Goal: Use online tool/utility: Utilize a website feature to perform a specific function

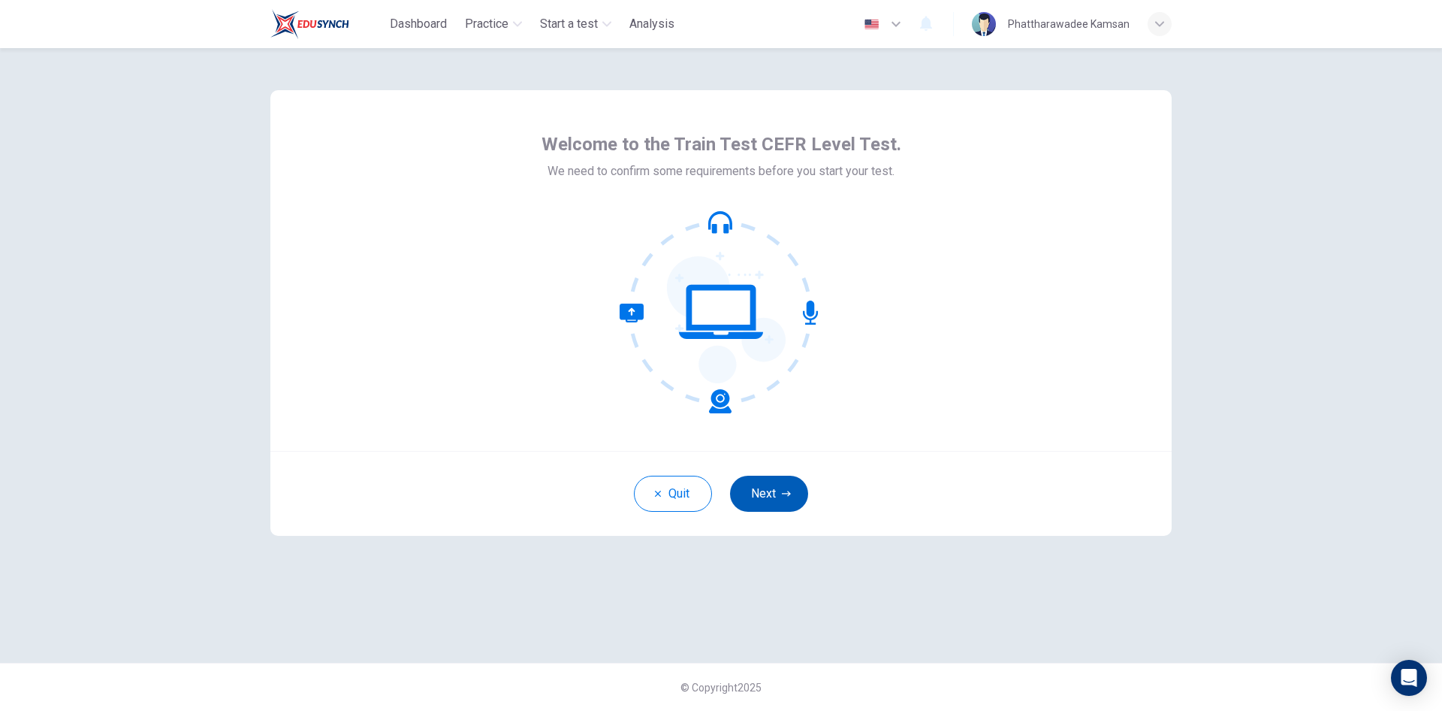
click at [788, 487] on button "Next" at bounding box center [769, 494] width 78 height 36
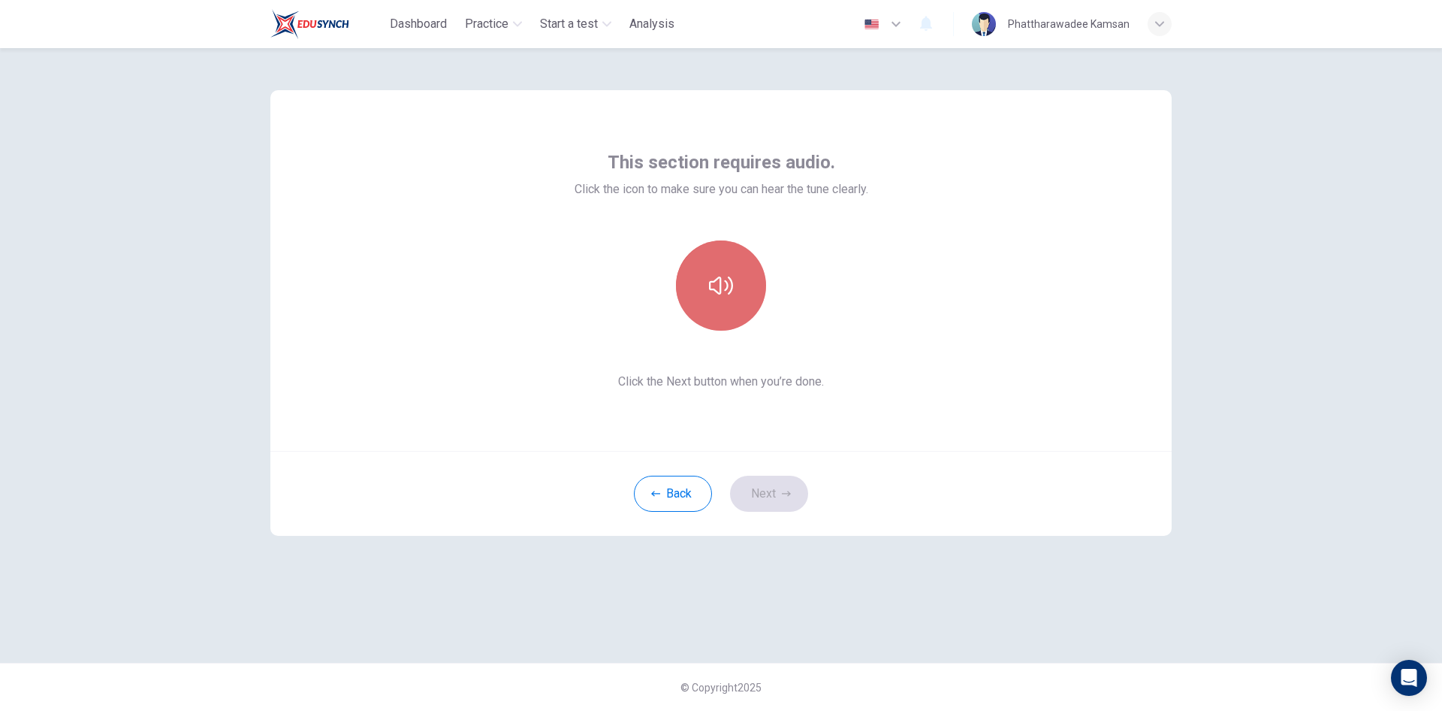
click at [747, 294] on button "button" at bounding box center [721, 285] width 90 height 90
click at [775, 488] on button "Next" at bounding box center [769, 494] width 78 height 36
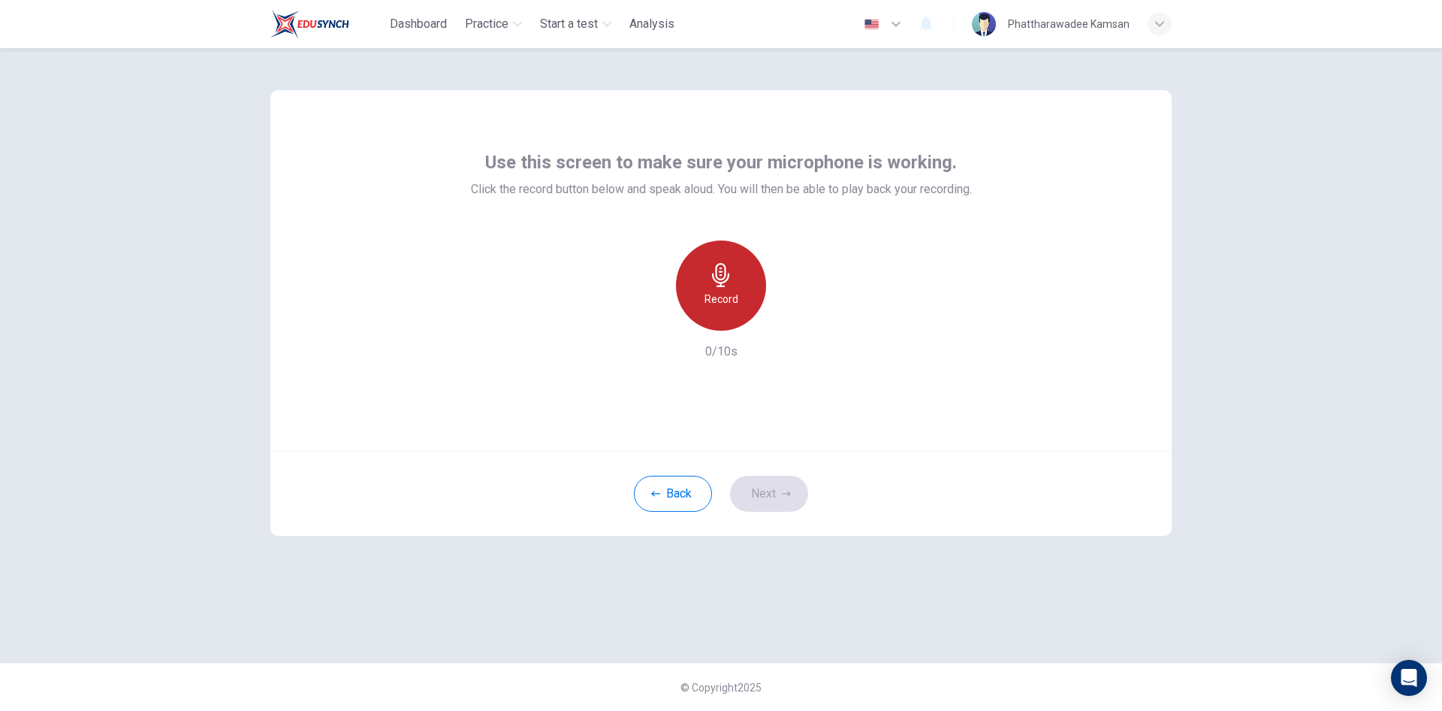
click at [739, 299] on div "Record" at bounding box center [721, 285] width 90 height 90
click at [723, 291] on h6 "Stop" at bounding box center [721, 299] width 23 height 18
click at [794, 312] on icon "button" at bounding box center [790, 318] width 15 height 15
click at [642, 322] on div "button" at bounding box center [652, 319] width 24 height 24
click at [712, 288] on div "Record" at bounding box center [721, 285] width 90 height 90
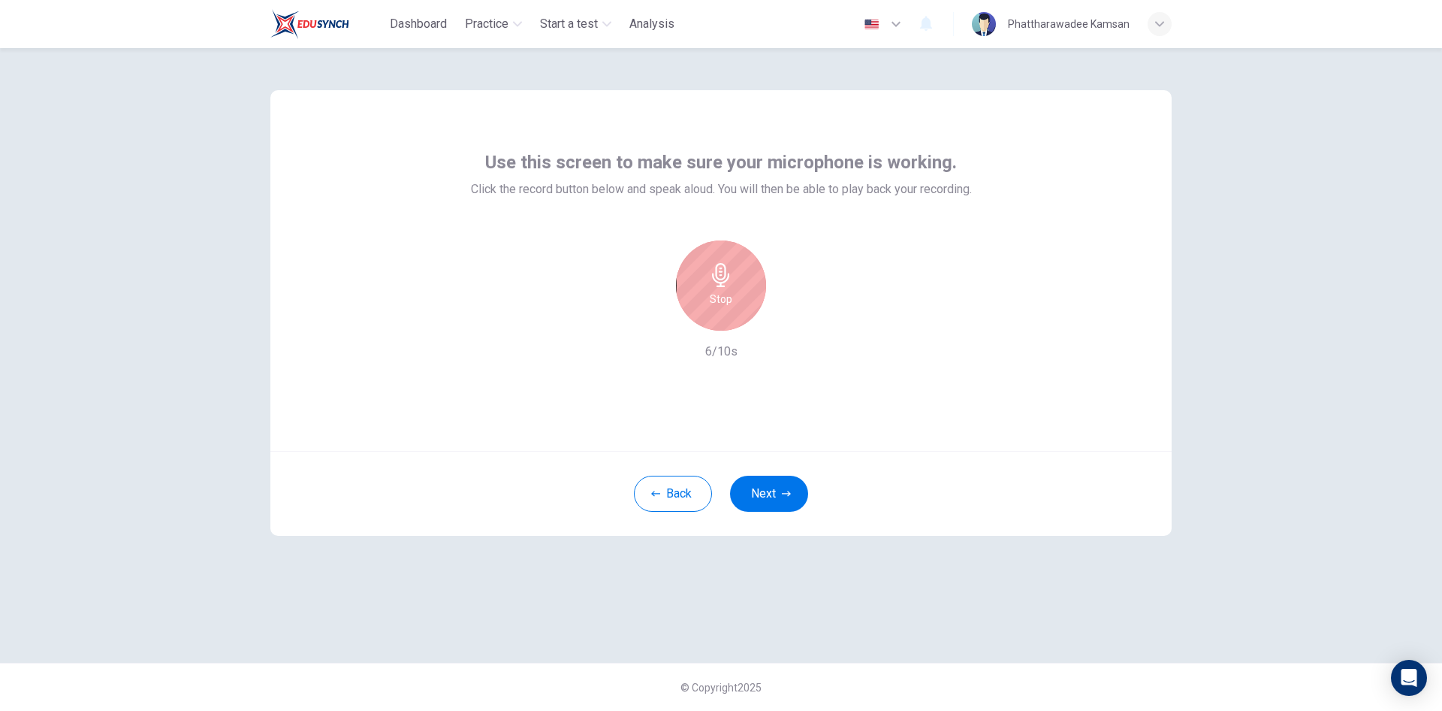
click at [740, 289] on div "Stop" at bounding box center [721, 285] width 90 height 90
click at [796, 322] on icon "button" at bounding box center [790, 318] width 15 height 15
click at [652, 315] on icon "button" at bounding box center [652, 319] width 14 height 14
click at [727, 279] on icon "button" at bounding box center [720, 275] width 17 height 24
click at [722, 304] on h6 "Stop" at bounding box center [721, 299] width 23 height 18
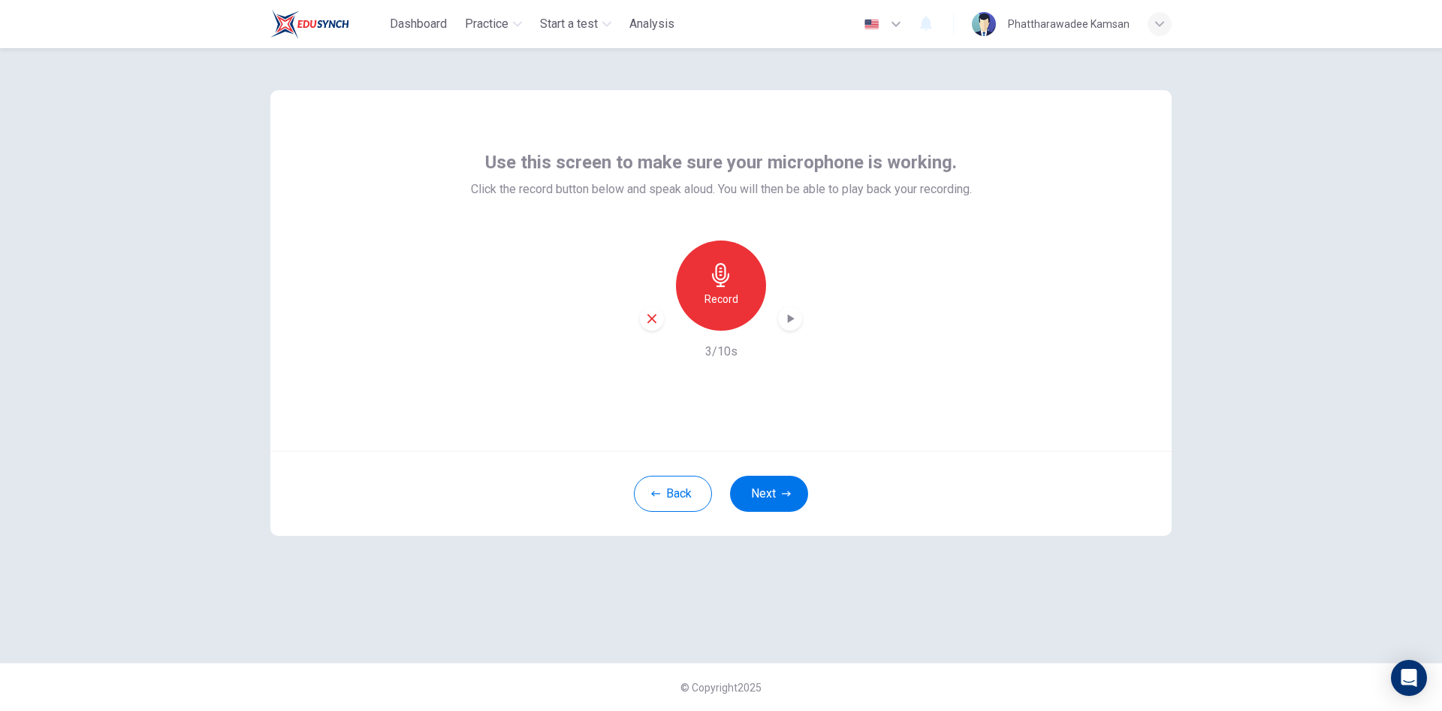
click at [790, 312] on icon "button" at bounding box center [790, 318] width 15 height 15
click at [720, 297] on h6 "Record" at bounding box center [722, 299] width 34 height 18
click at [723, 292] on h6 "Stop" at bounding box center [721, 299] width 23 height 18
click at [794, 323] on icon "button" at bounding box center [790, 318] width 15 height 15
click at [787, 321] on icon "button" at bounding box center [790, 318] width 15 height 15
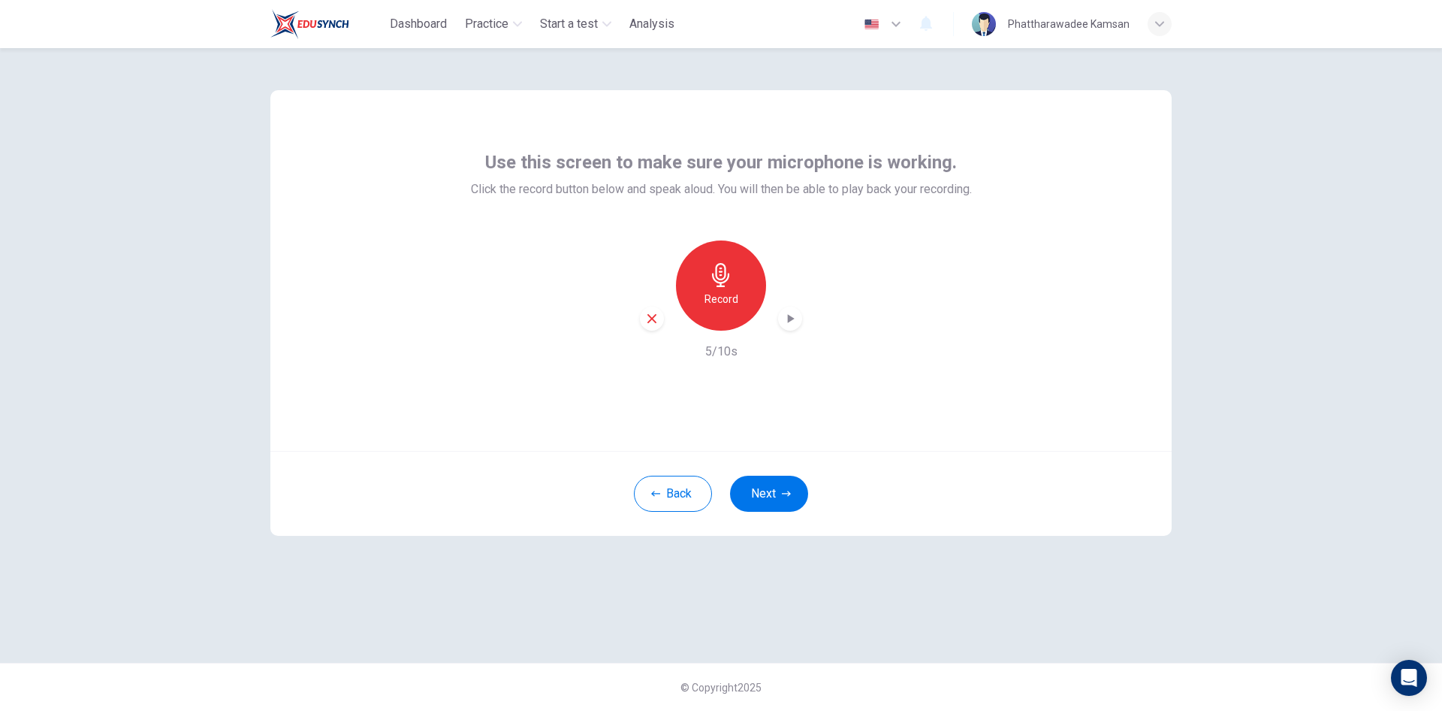
click at [784, 330] on div "Record" at bounding box center [721, 285] width 162 height 90
click at [784, 322] on icon "button" at bounding box center [790, 318] width 15 height 15
click at [659, 317] on div "button" at bounding box center [652, 319] width 24 height 24
click at [741, 292] on div "Record" at bounding box center [721, 285] width 90 height 90
click at [725, 280] on icon "button" at bounding box center [721, 275] width 24 height 24
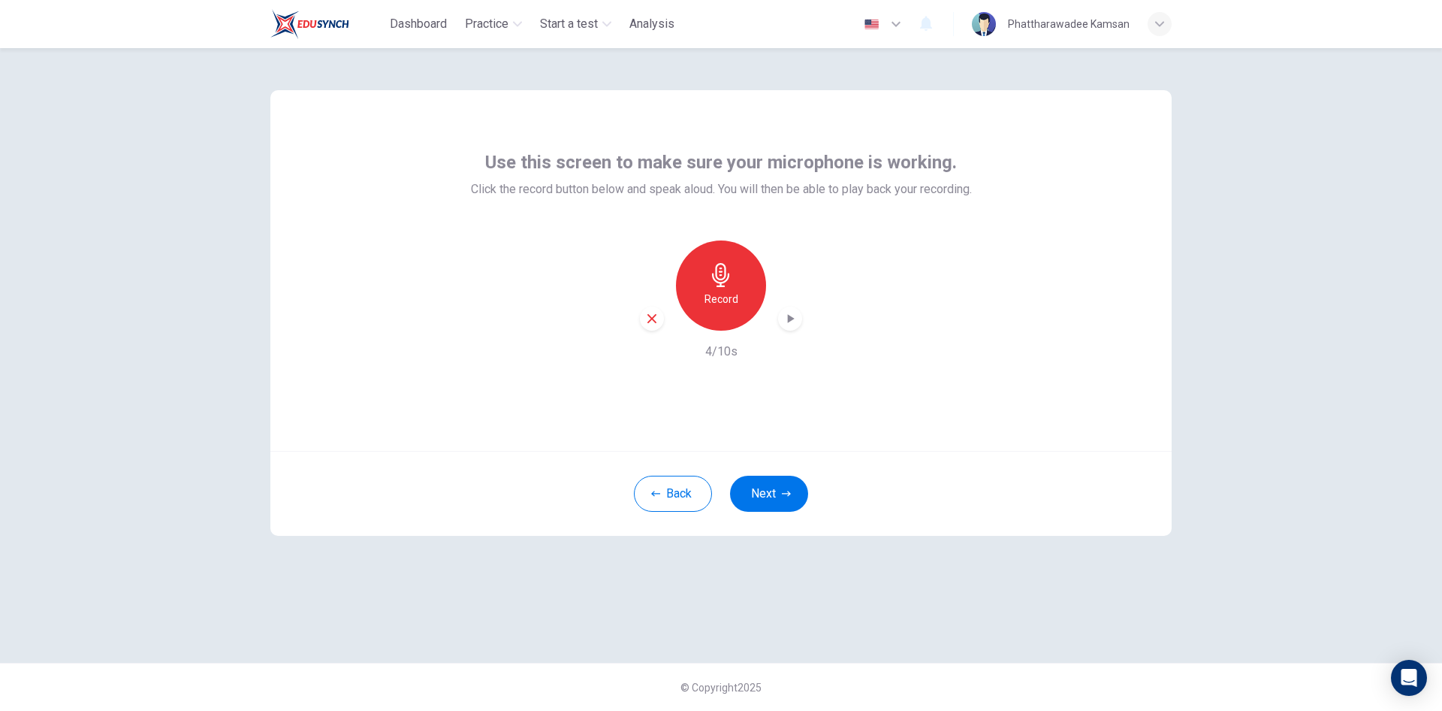
click at [785, 319] on icon "button" at bounding box center [790, 318] width 15 height 15
click at [1077, 664] on div "© Copyright 2025" at bounding box center [721, 687] width 1442 height 48
click at [1089, 588] on div "Use this screen to make sure your microphone is working. Click the record butto…" at bounding box center [721, 355] width 950 height 615
click at [785, 325] on icon "button" at bounding box center [790, 318] width 15 height 15
click at [793, 322] on icon "button" at bounding box center [790, 318] width 11 height 11
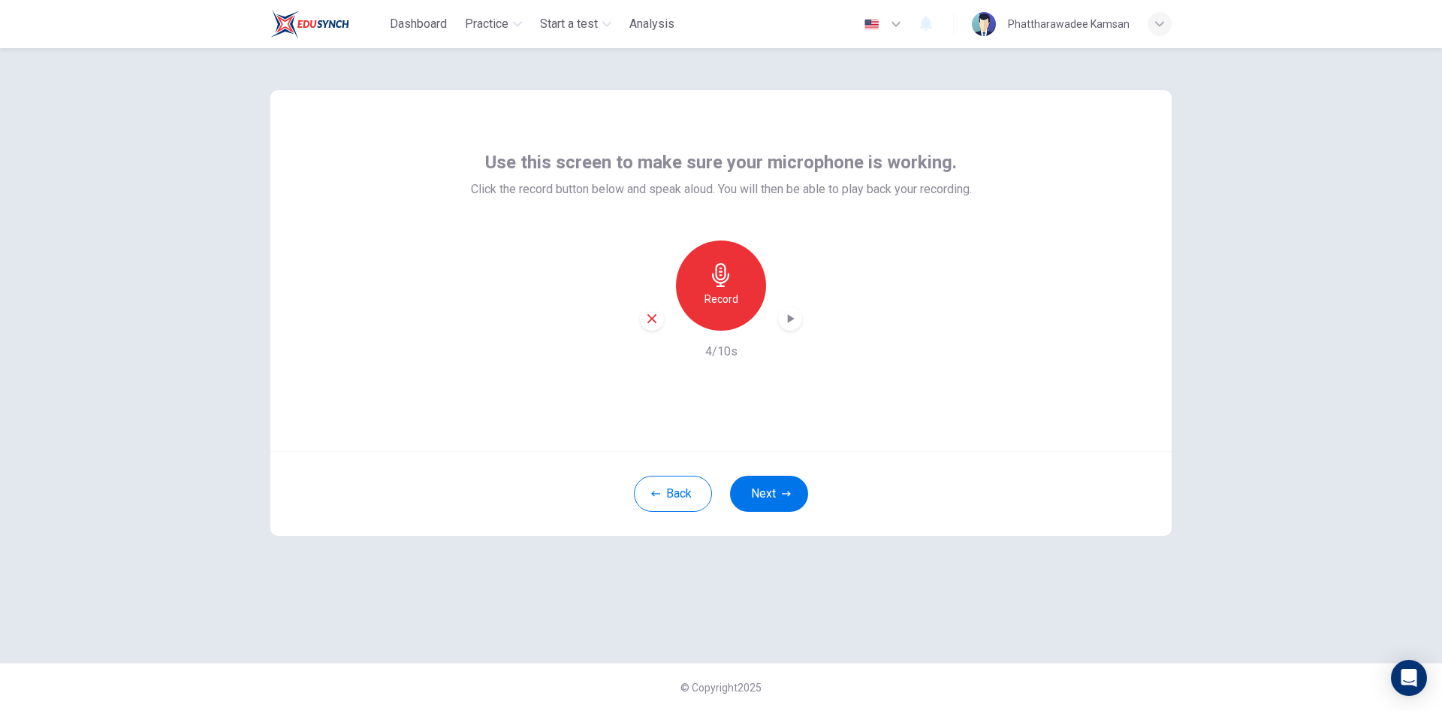
click at [736, 306] on h6 "Record" at bounding box center [722, 299] width 34 height 18
click at [724, 288] on div "Stop" at bounding box center [721, 285] width 90 height 90
click at [723, 288] on div "Record" at bounding box center [721, 285] width 90 height 90
click at [731, 295] on h6 "Stop" at bounding box center [721, 299] width 23 height 18
click at [796, 313] on icon "button" at bounding box center [790, 318] width 15 height 15
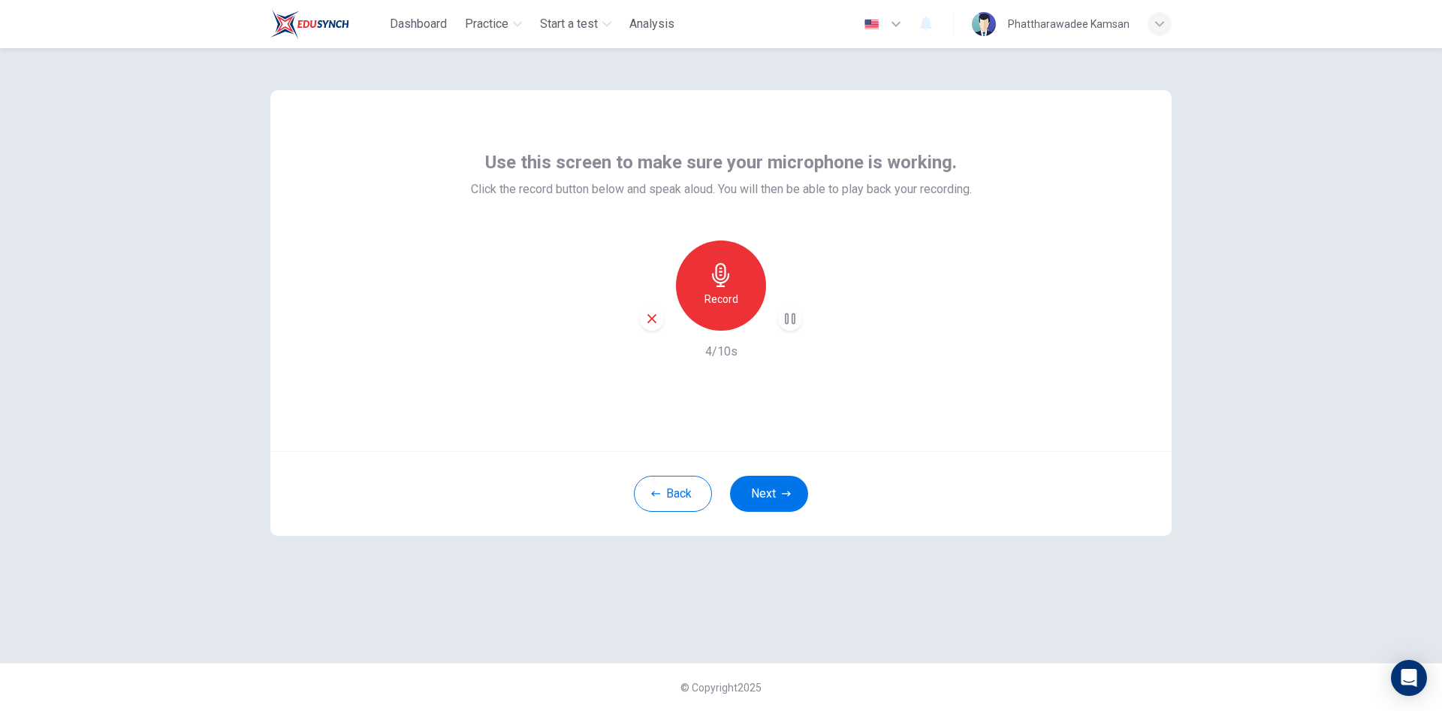
click at [829, 382] on div "Use this screen to make sure your microphone is working. Click the record butto…" at bounding box center [720, 270] width 901 height 361
